Goal: Task Accomplishment & Management: Use online tool/utility

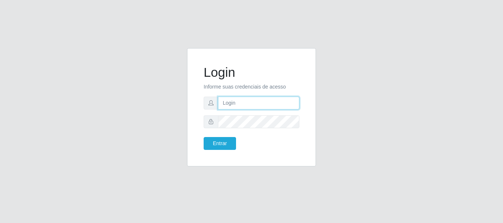
click at [254, 104] on input "text" at bounding box center [258, 103] width 81 height 13
type input "[EMAIL_ADDRESS][DOMAIN_NAME]"
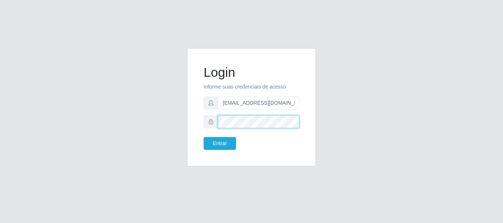
click at [203, 137] on button "Entrar" at bounding box center [219, 143] width 32 height 13
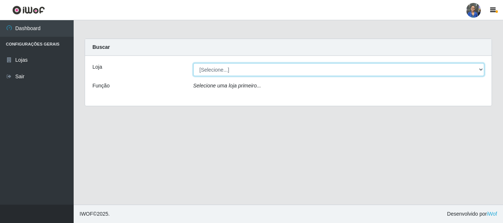
click at [462, 69] on select "[Selecione...] SuperFácil Atacado - Rodoviária" at bounding box center [338, 69] width 291 height 13
select select "400"
click at [193, 63] on select "[Selecione...] SuperFácil Atacado - Rodoviária" at bounding box center [338, 69] width 291 height 13
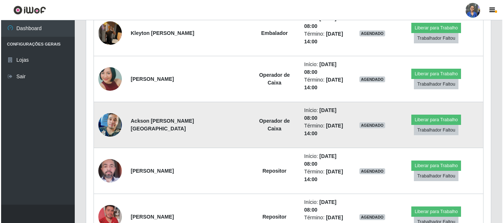
scroll to position [368, 0]
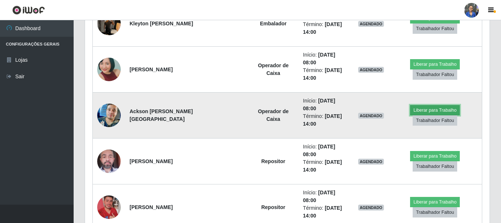
click at [430, 105] on button "Liberar para Trabalho" at bounding box center [435, 110] width 50 height 10
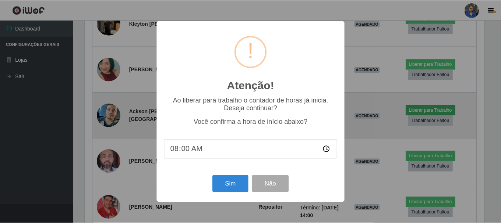
scroll to position [153, 401]
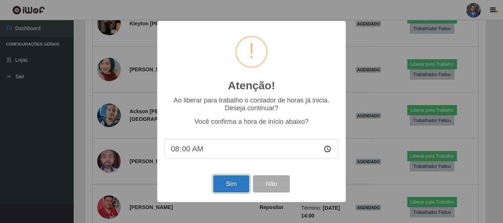
click at [224, 188] on button "Sim" at bounding box center [231, 184] width 36 height 17
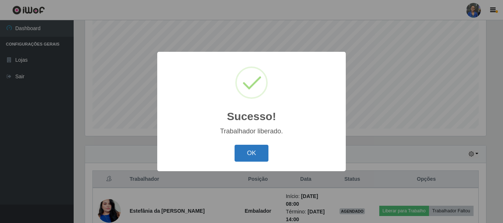
click at [252, 150] on button "OK" at bounding box center [251, 153] width 34 height 17
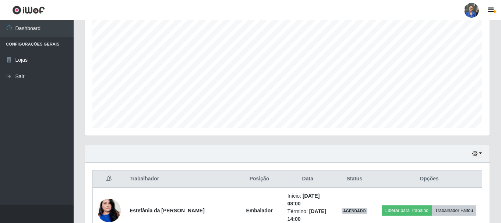
scroll to position [281, 0]
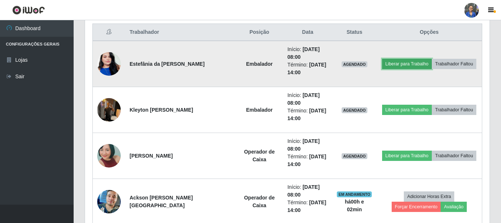
click at [402, 63] on button "Liberar para Trabalho" at bounding box center [407, 64] width 50 height 10
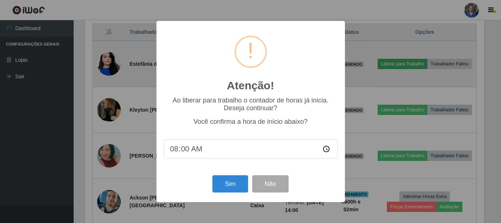
scroll to position [153, 401]
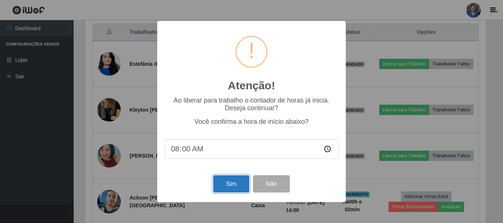
click at [222, 187] on button "Sim" at bounding box center [231, 184] width 36 height 17
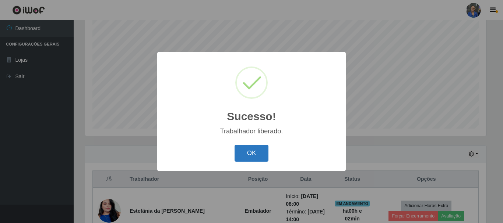
click at [247, 152] on button "OK" at bounding box center [251, 153] width 34 height 17
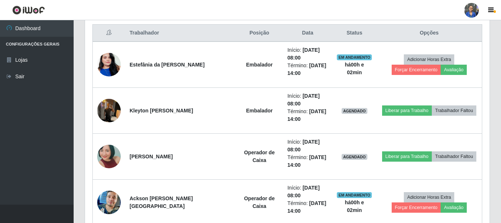
scroll to position [281, 0]
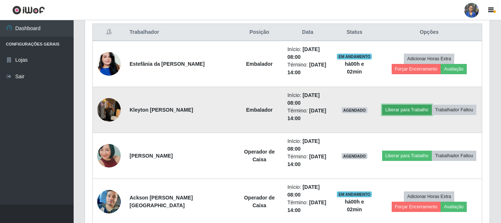
click at [389, 112] on button "Liberar para Trabalho" at bounding box center [407, 110] width 50 height 10
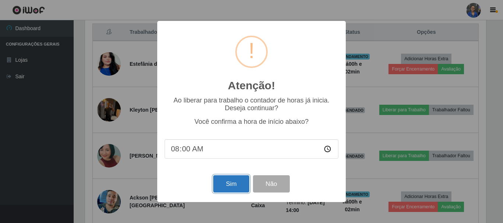
click at [227, 185] on button "Sim" at bounding box center [231, 184] width 36 height 17
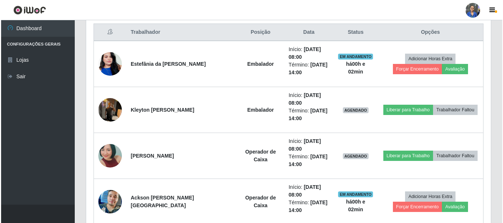
scroll to position [0, 0]
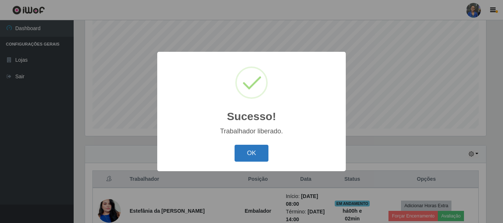
click at [237, 155] on button "OK" at bounding box center [251, 153] width 34 height 17
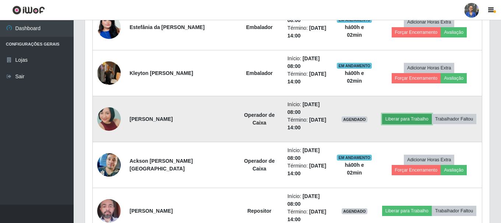
click at [392, 118] on button "Liberar para Trabalho" at bounding box center [407, 119] width 50 height 10
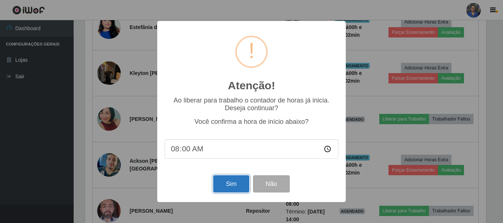
click at [231, 185] on button "Sim" at bounding box center [231, 184] width 36 height 17
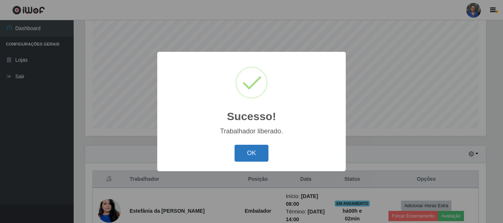
click at [241, 154] on button "OK" at bounding box center [251, 153] width 34 height 17
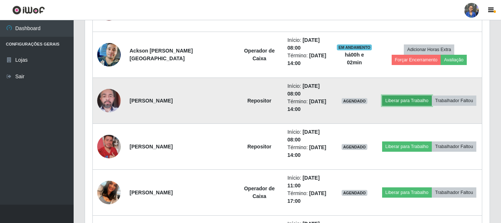
click at [397, 99] on button "Liberar para Trabalho" at bounding box center [407, 101] width 50 height 10
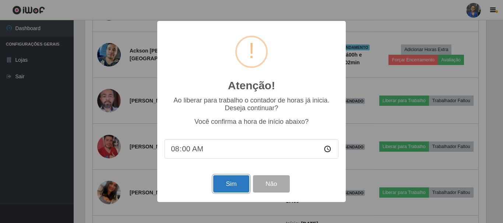
click at [231, 182] on button "Sim" at bounding box center [231, 184] width 36 height 17
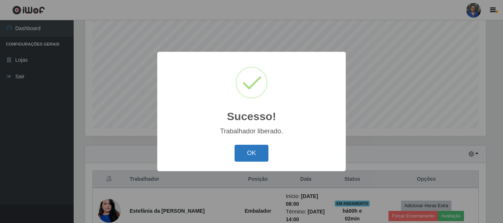
click at [263, 149] on button "OK" at bounding box center [251, 153] width 34 height 17
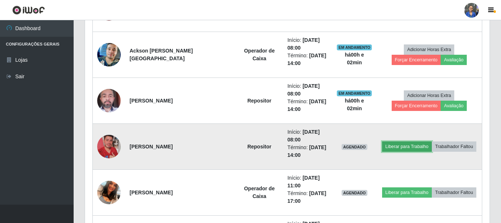
click at [396, 145] on button "Liberar para Trabalho" at bounding box center [407, 147] width 50 height 10
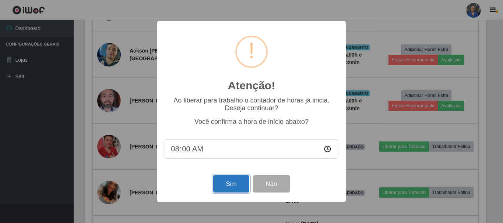
click at [238, 182] on button "Sim" at bounding box center [231, 184] width 36 height 17
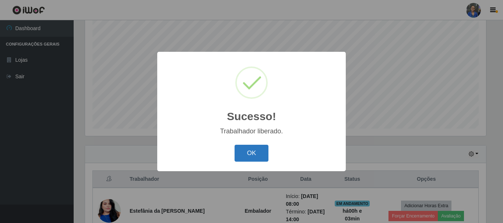
click at [259, 153] on button "OK" at bounding box center [251, 153] width 34 height 17
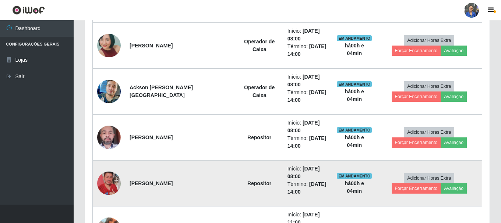
click at [236, 178] on td "Repositor" at bounding box center [259, 184] width 47 height 46
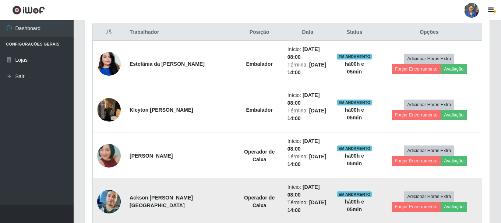
scroll to position [318, 0]
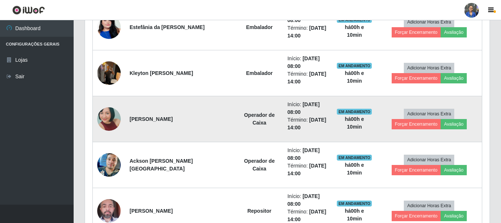
click at [111, 118] on img at bounding box center [109, 119] width 24 height 50
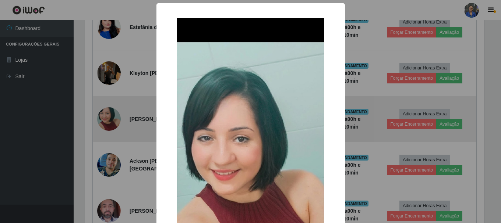
scroll to position [153, 401]
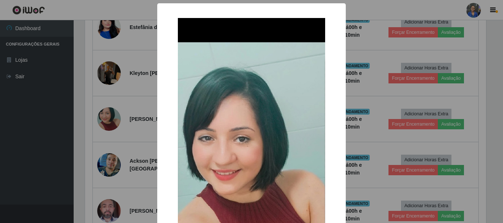
click at [33, 144] on div "× OK Cancel" at bounding box center [251, 111] width 503 height 223
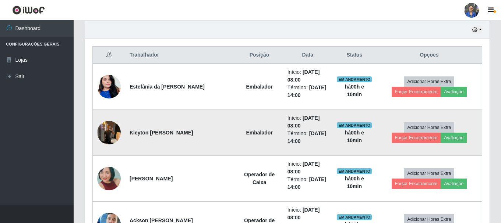
scroll to position [245, 0]
